Goal: Task Accomplishment & Management: Use online tool/utility

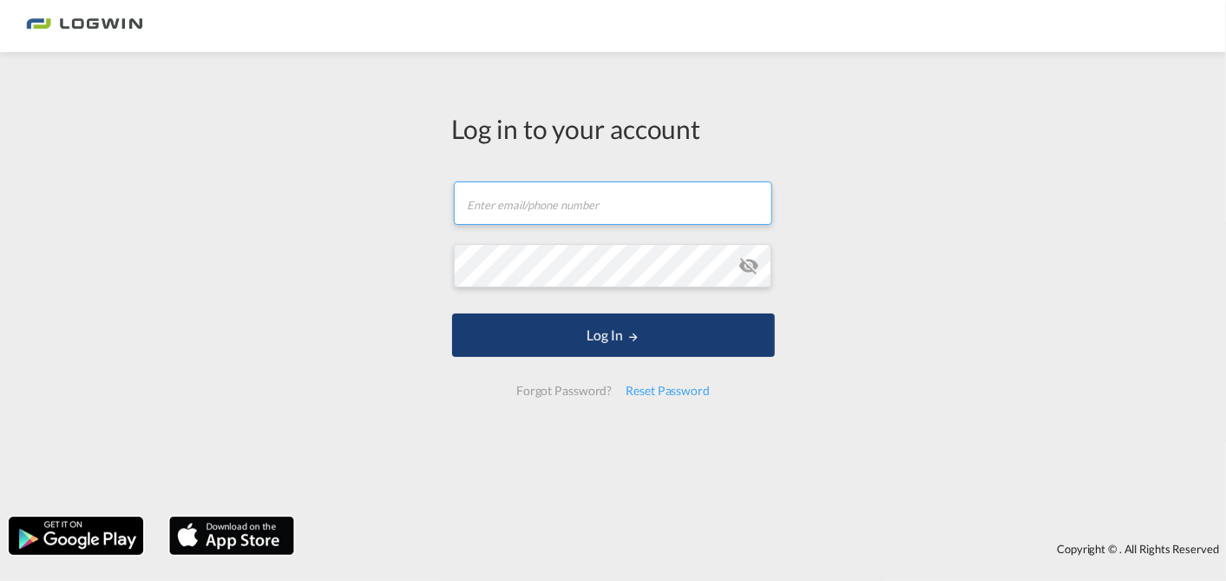
type input "[PERSON_NAME][EMAIL_ADDRESS][PERSON_NAME][DOMAIN_NAME]"
click at [553, 331] on button "Log In" at bounding box center [613, 334] width 323 height 43
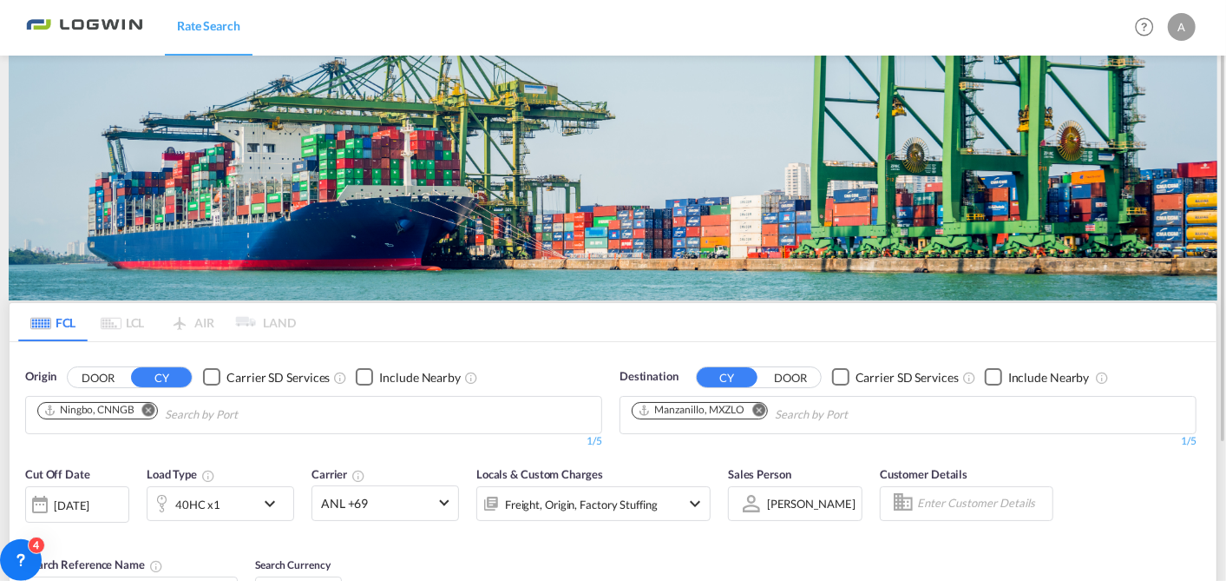
click at [150, 403] on md-icon "Remove" at bounding box center [148, 409] width 13 height 13
click at [94, 415] on body "Rate Search Rate Search Help Resources Product Release A My Profile Logout FCL …" at bounding box center [613, 290] width 1226 height 581
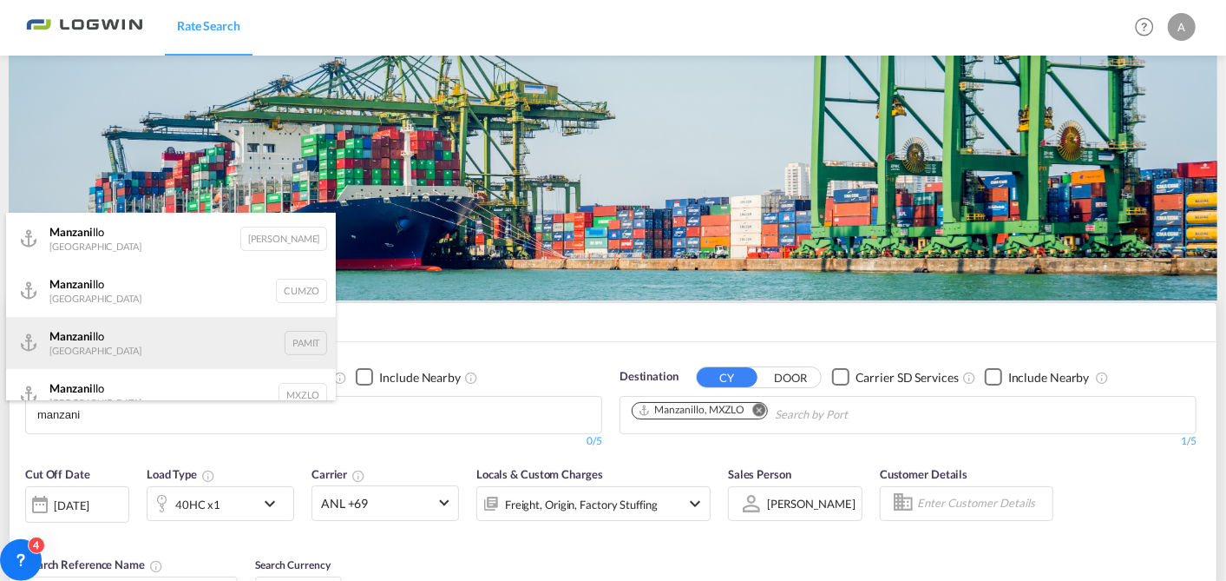
scroll to position [20, 0]
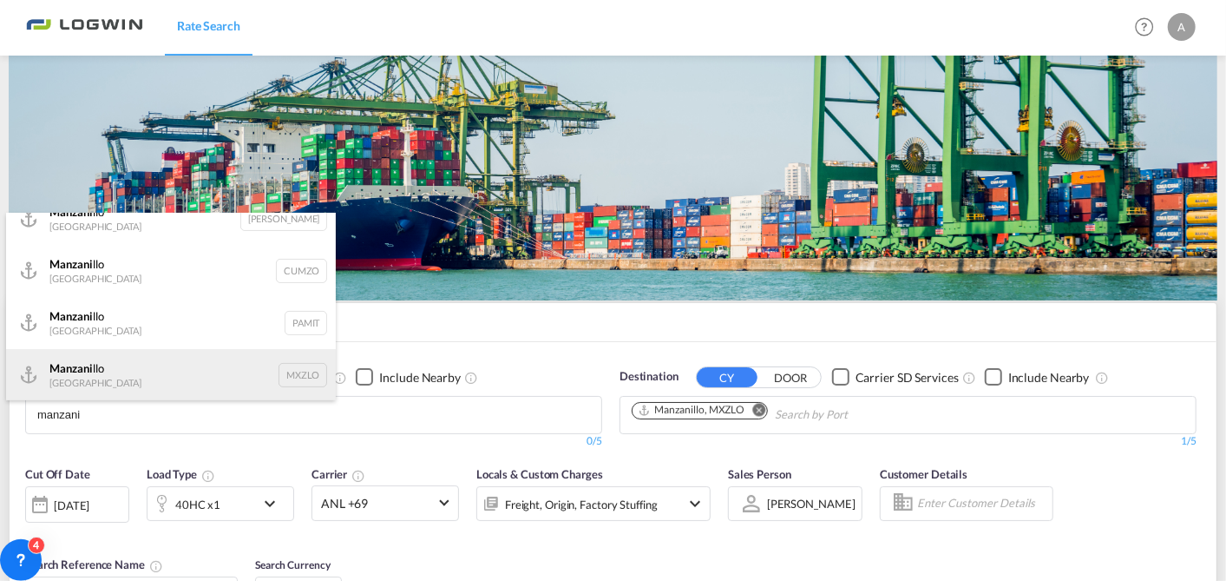
type input "manzani"
click at [101, 377] on div "Manzani llo Mexico MXZLO" at bounding box center [171, 375] width 330 height 52
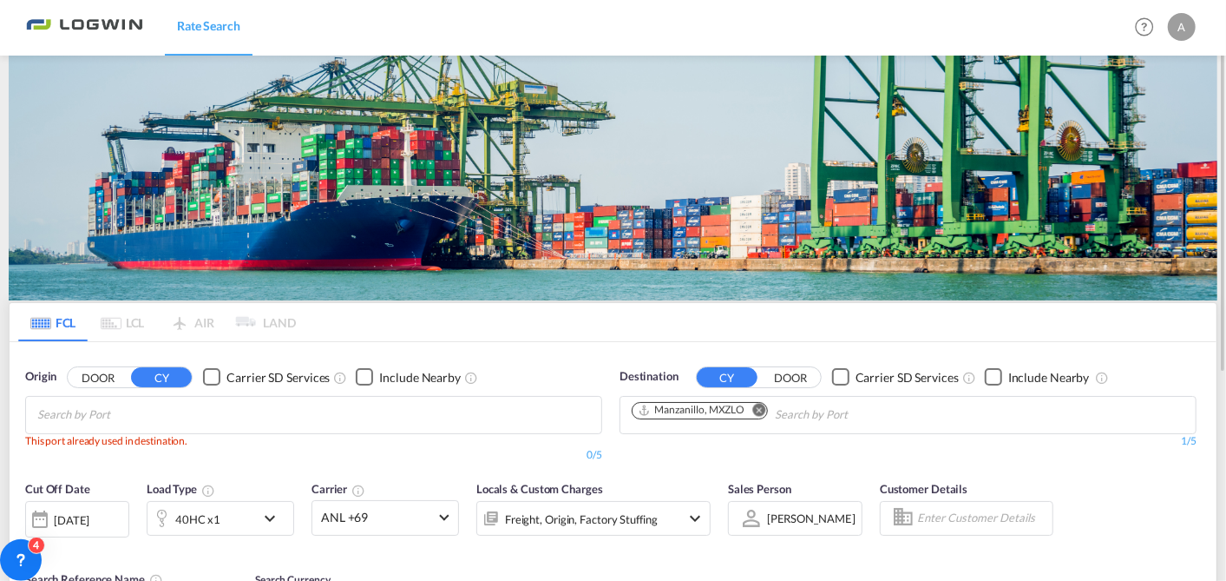
scroll to position [0, 0]
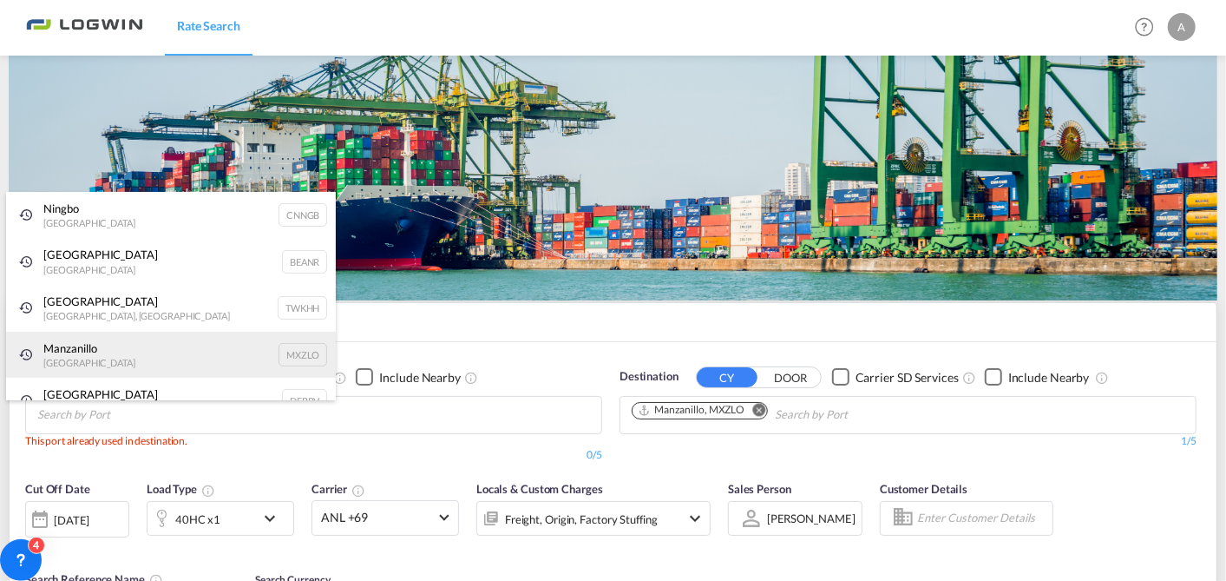
click at [82, 354] on div "Manzanillo Mexico MXZLO" at bounding box center [171, 354] width 330 height 47
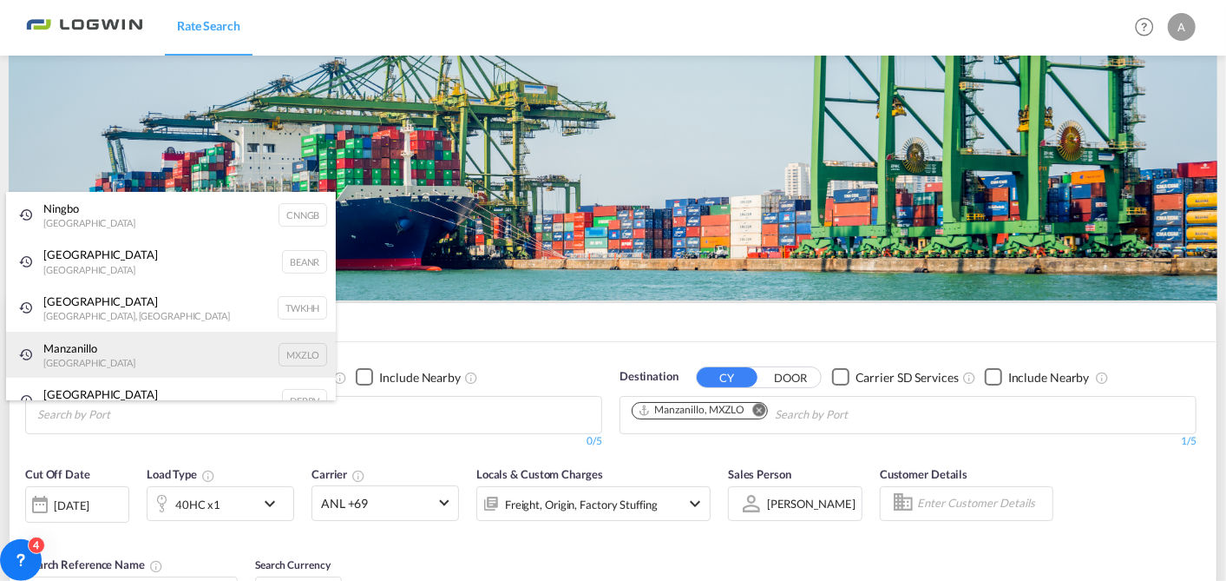
click at [149, 345] on div "Manzanillo Mexico MXZLO" at bounding box center [171, 354] width 330 height 47
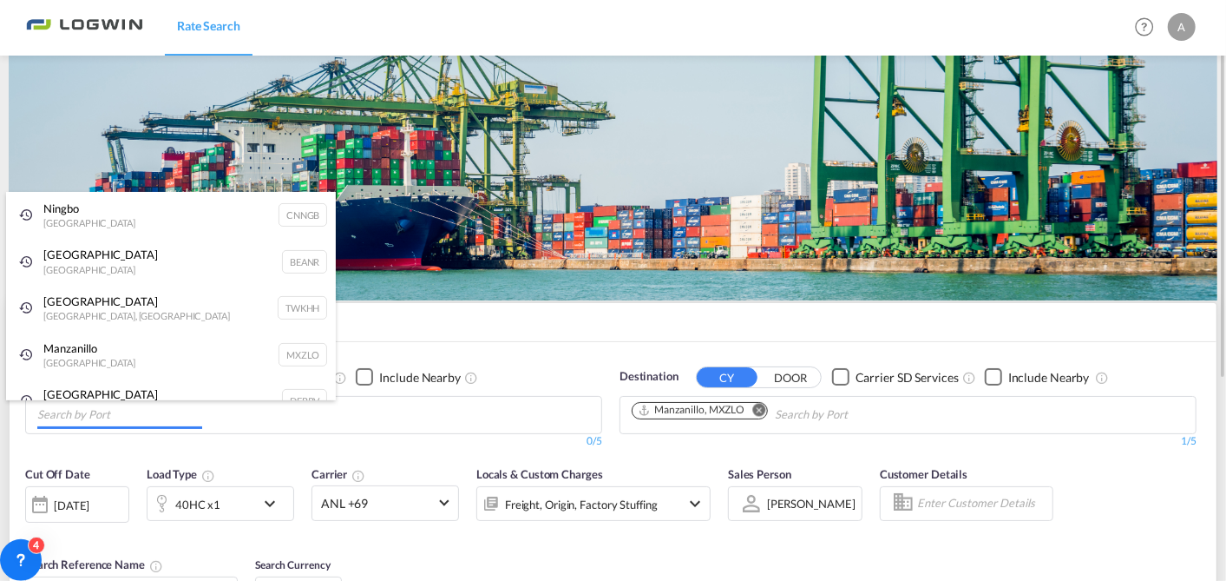
click at [481, 411] on body "Rate Search Rate Search Help Resources Product Release A My Profile Logout FCL …" at bounding box center [613, 290] width 1226 height 581
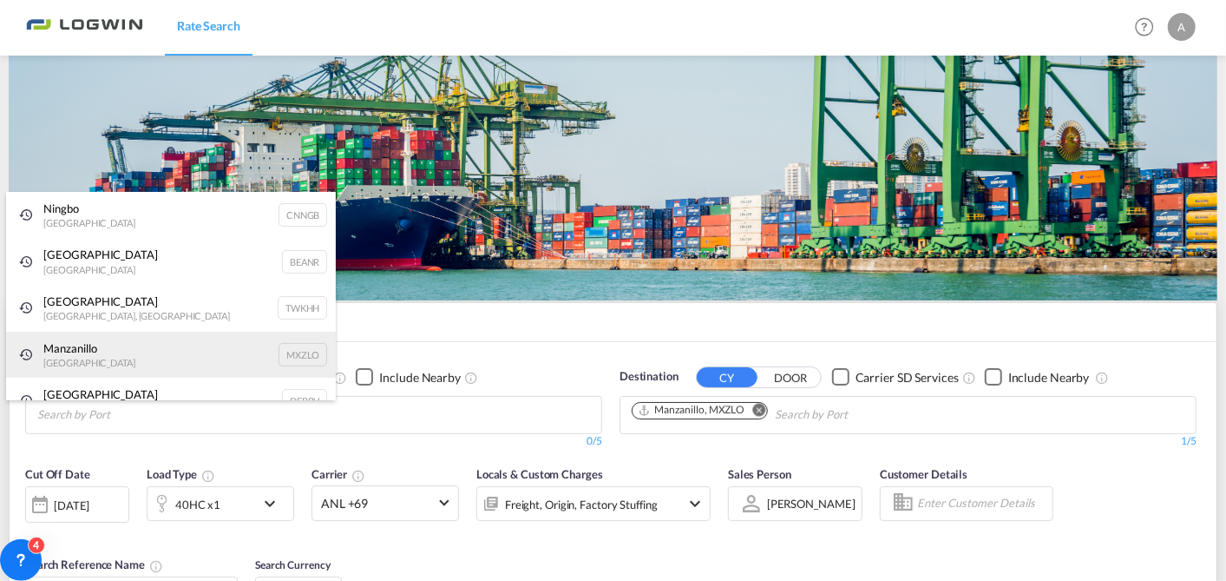
click at [54, 353] on div "Manzanillo Mexico MXZLO" at bounding box center [171, 354] width 330 height 47
